Goal: Find specific page/section: Find specific page/section

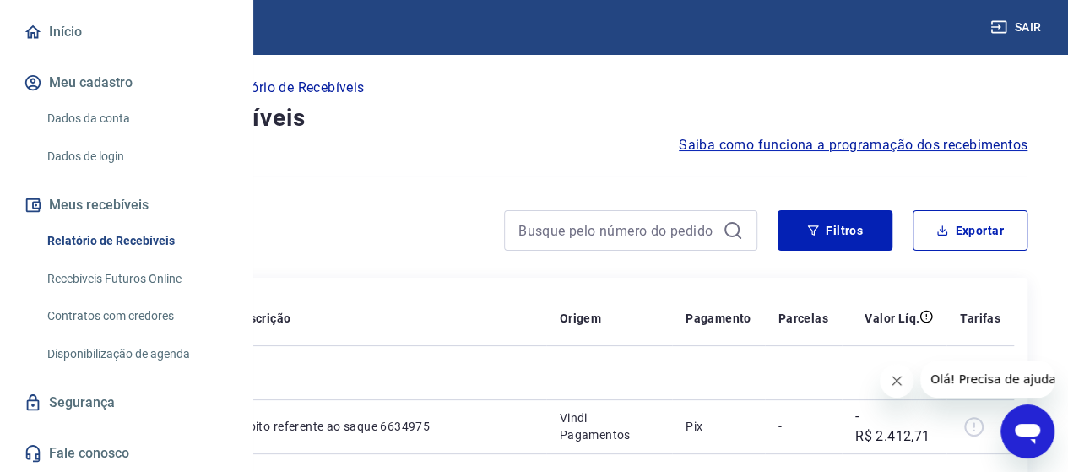
scroll to position [198, 0]
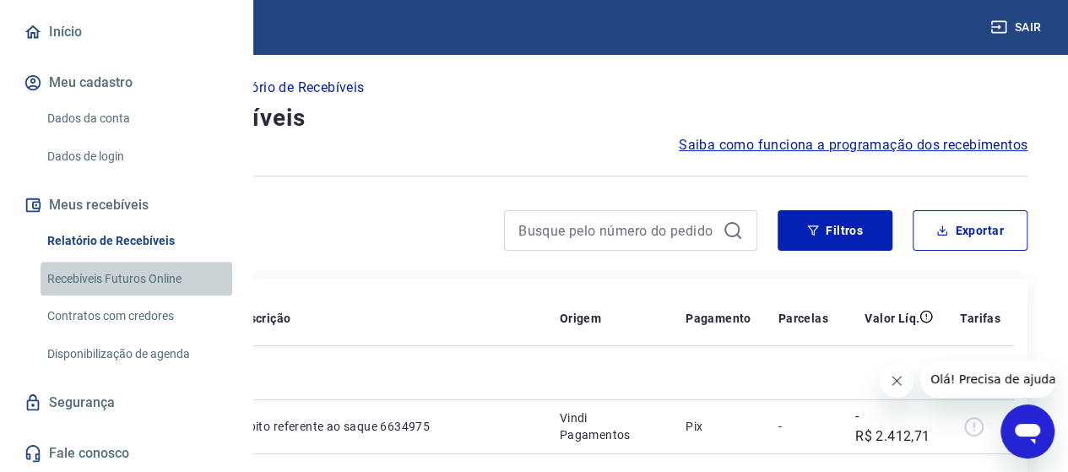
click at [166, 278] on link "Recebíveis Futuros Online" at bounding box center [137, 279] width 192 height 35
